Goal: Information Seeking & Learning: Learn about a topic

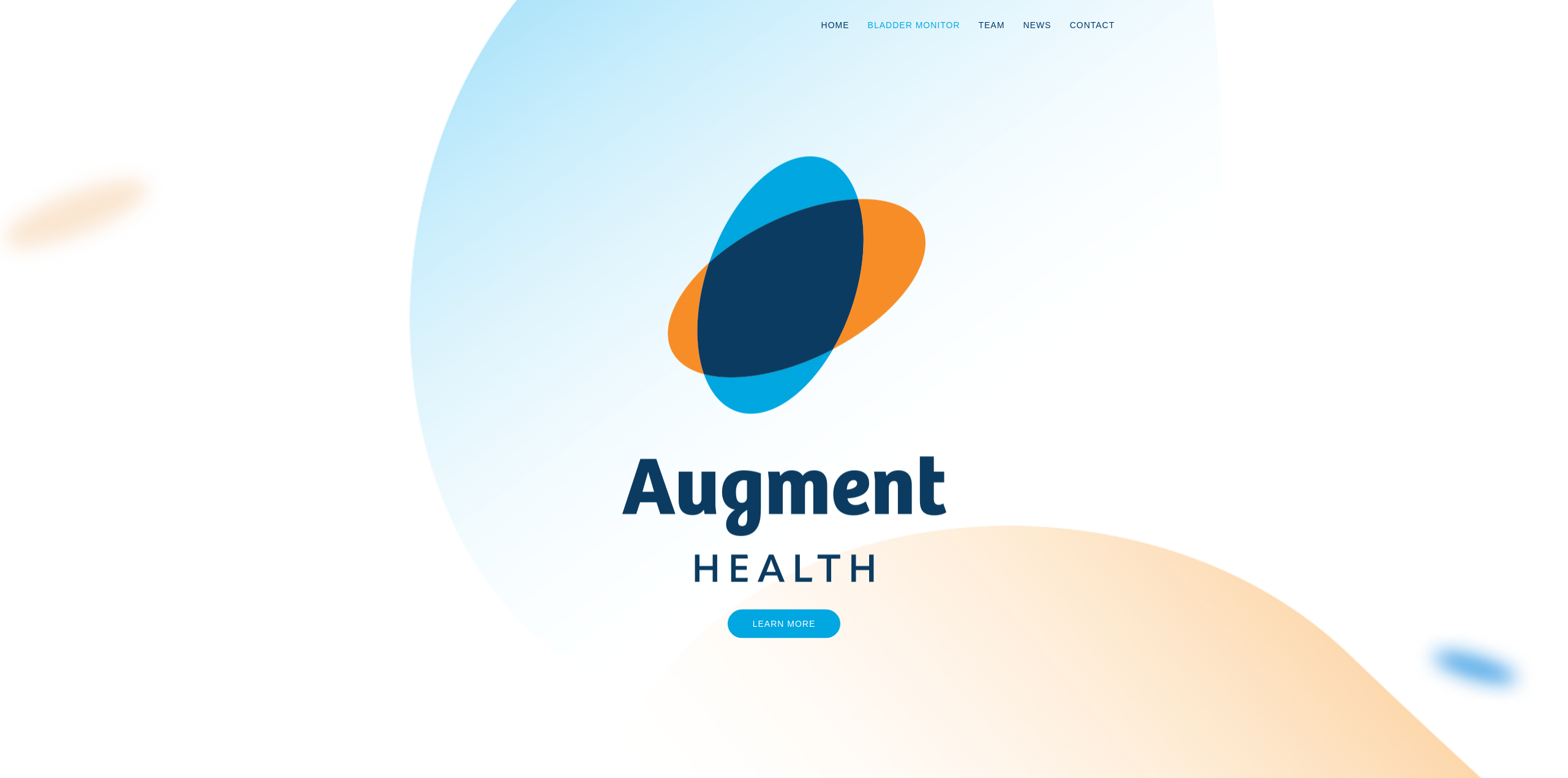
click at [931, 25] on link "Bladder Monitor" at bounding box center [914, 25] width 111 height 40
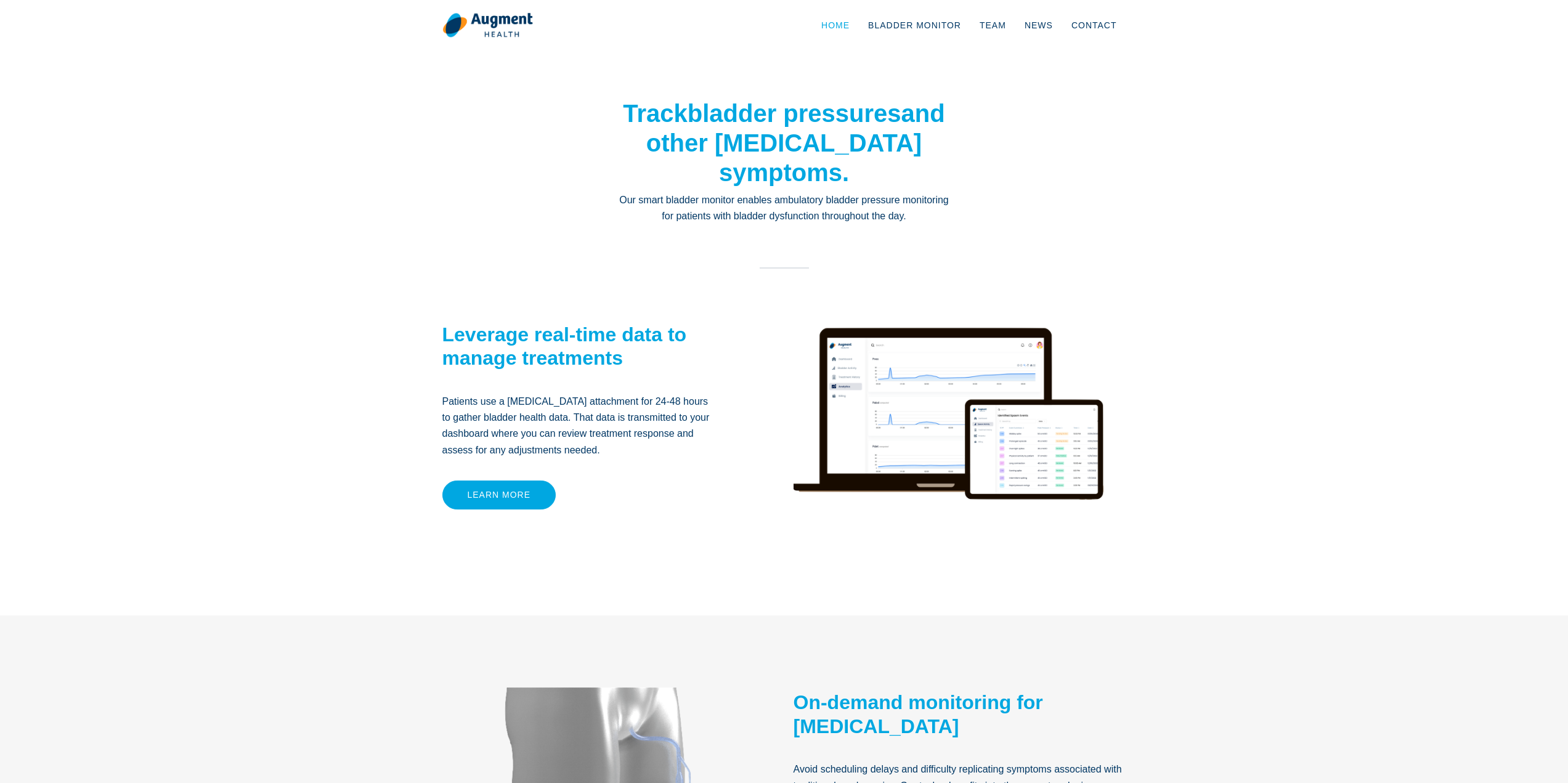
click at [854, 23] on link "Home" at bounding box center [835, 25] width 47 height 40
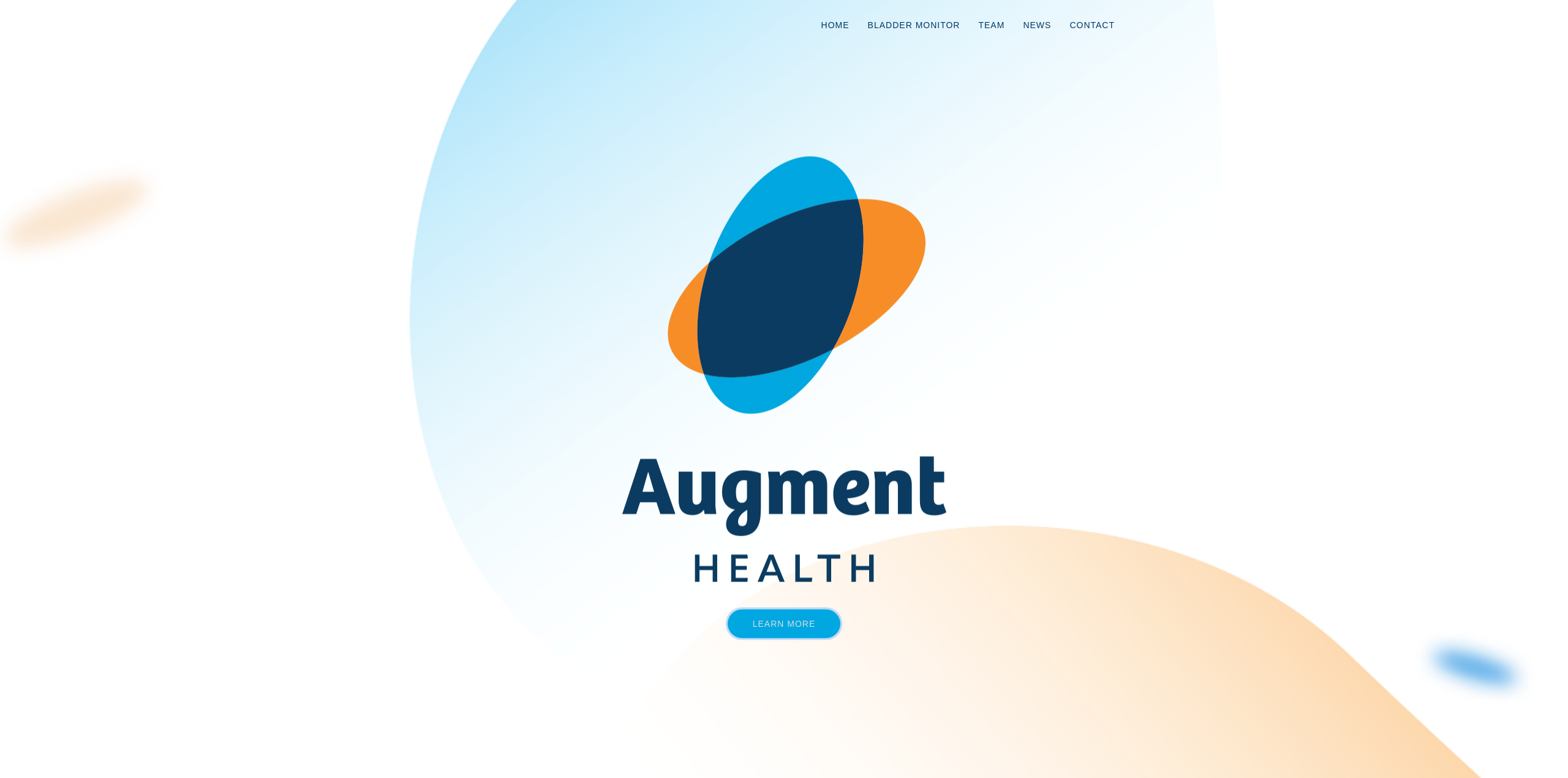
click at [793, 635] on link "Learn More" at bounding box center [784, 624] width 114 height 29
click at [784, 631] on link "Learn More" at bounding box center [784, 624] width 114 height 29
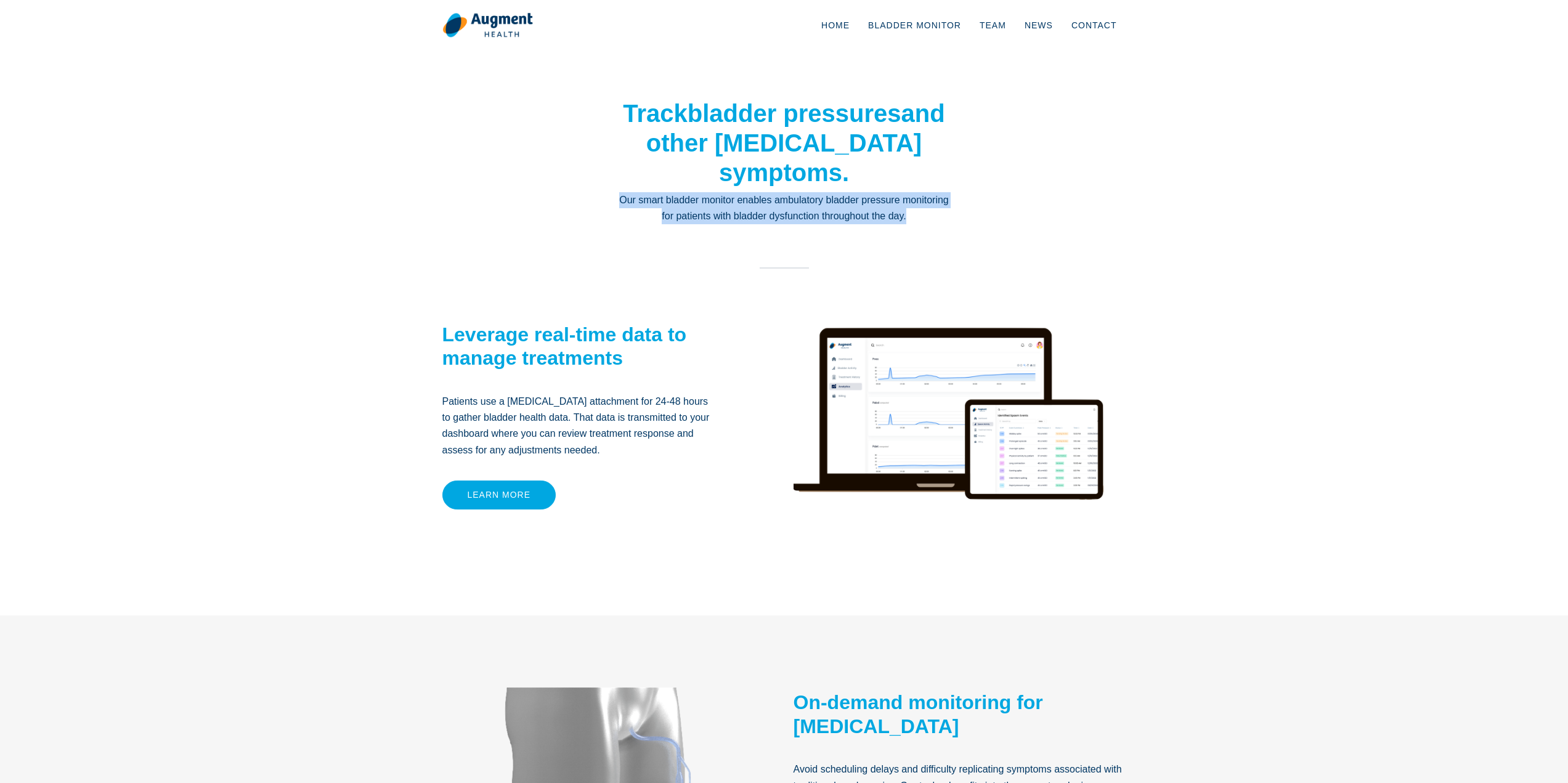
drag, startPoint x: 908, startPoint y: 214, endPoint x: 616, endPoint y: 198, distance: 292.4
click at [616, 198] on div "Track bladder pressures and other [MEDICAL_DATA] symptoms. Our smart bladder mo…" at bounding box center [784, 190] width 351 height 183
copy p "Our smart bladder monitor enables ambulatory bladder pressure monitoring for pa…"
